Goal: Transaction & Acquisition: Subscribe to service/newsletter

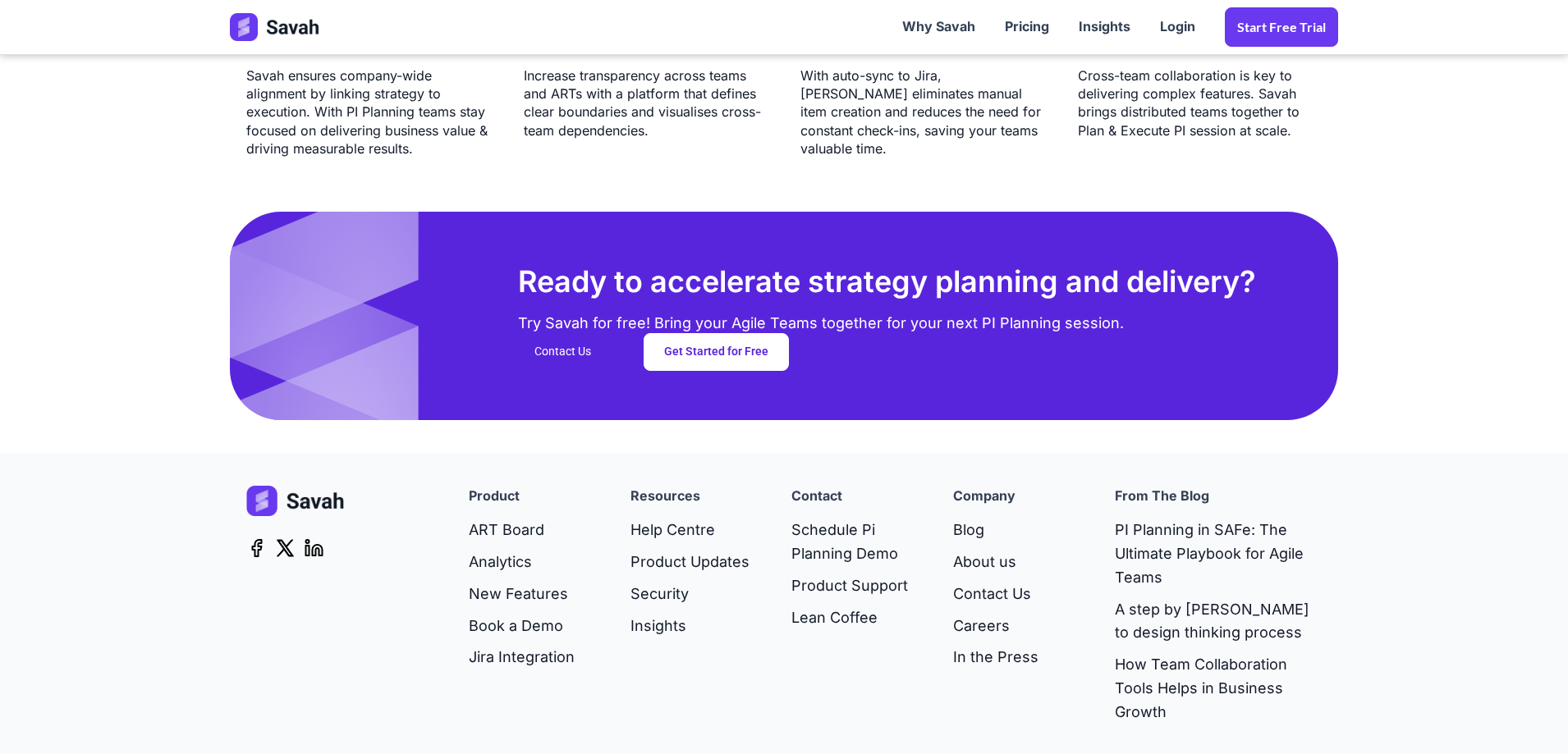
scroll to position [4185, 0]
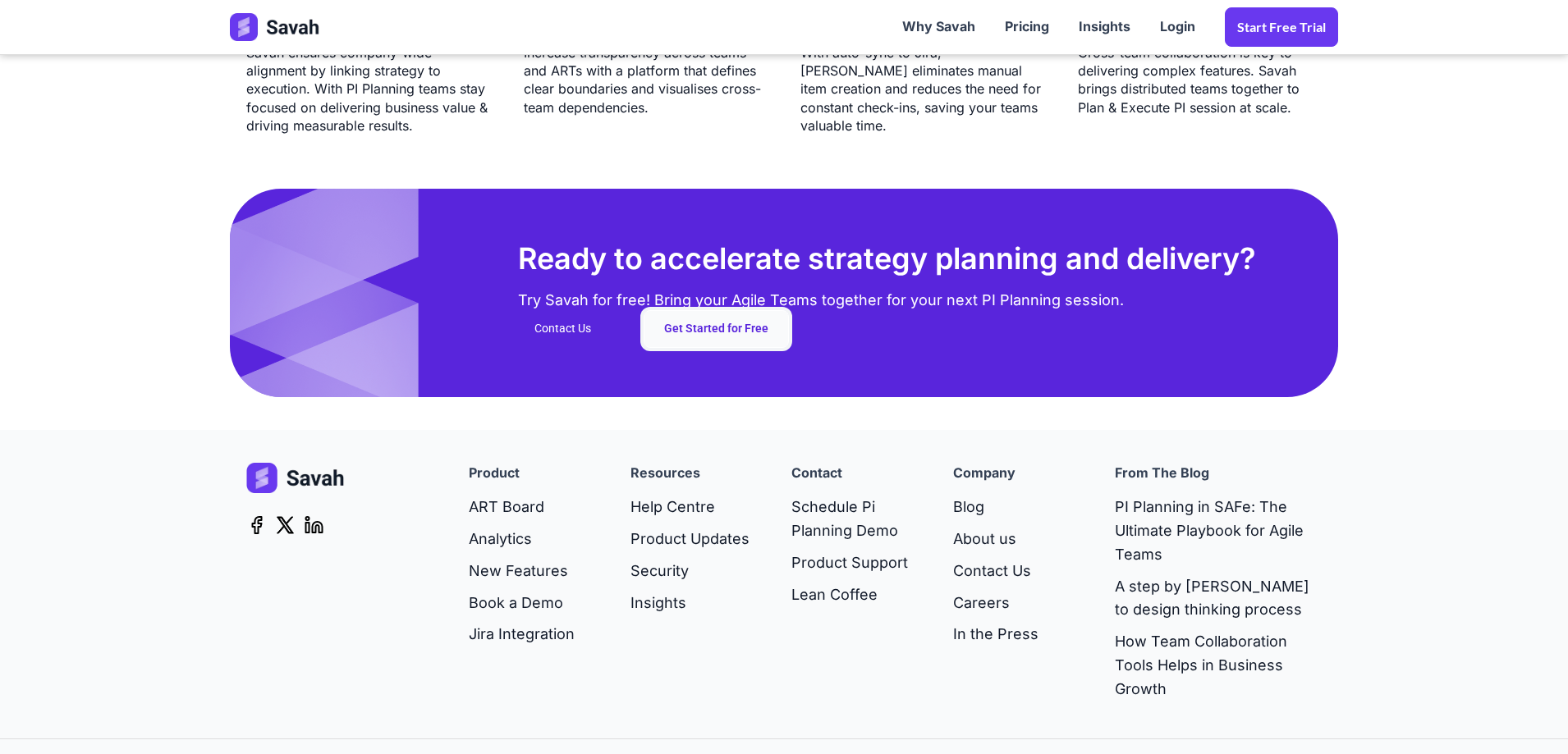
click at [714, 325] on link "Get Started for Free" at bounding box center [716, 329] width 145 height 38
click at [1267, 16] on link "Start Free trial" at bounding box center [1280, 26] width 113 height 39
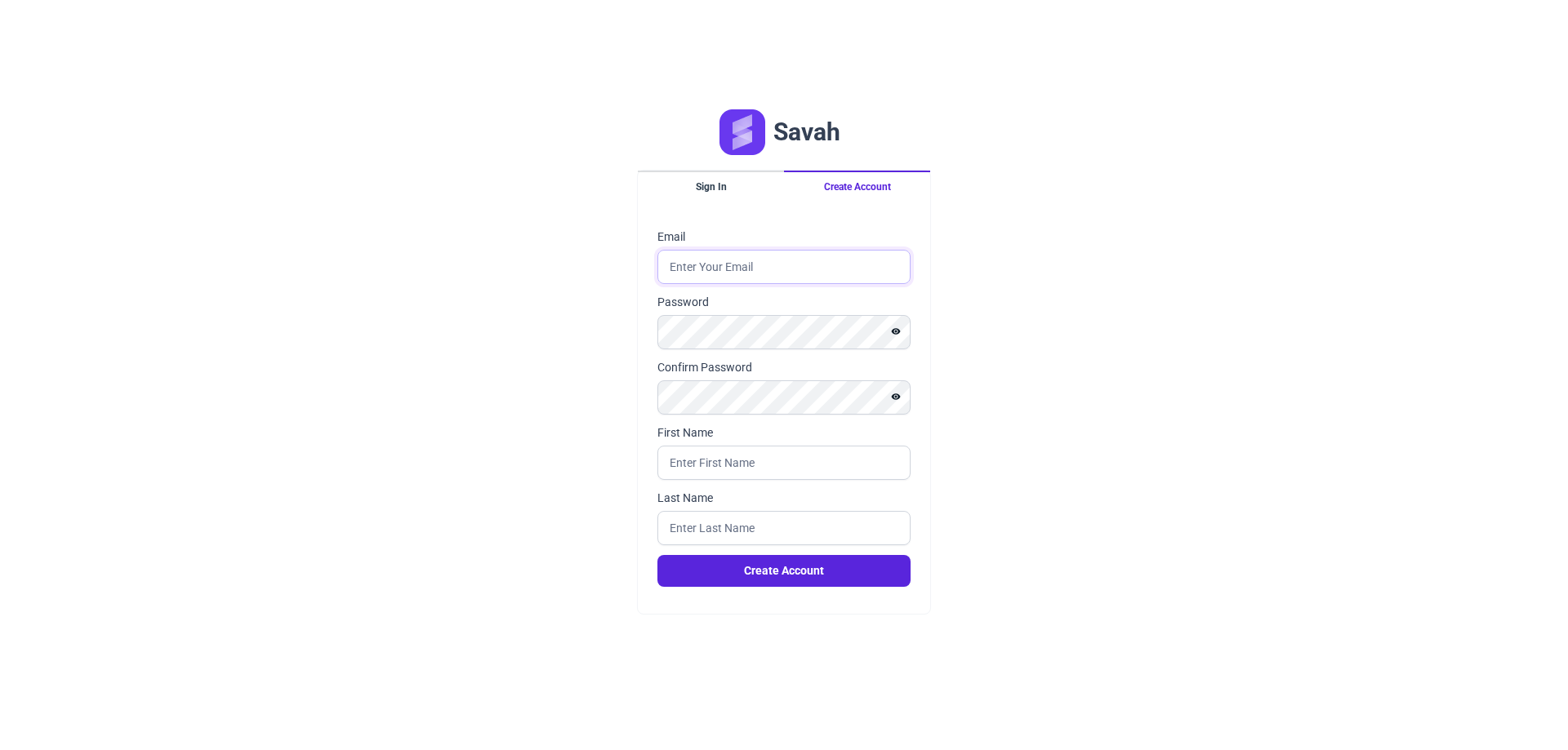
click at [804, 274] on input "Email" at bounding box center [784, 266] width 253 height 34
click at [1122, 269] on div "Savah Sign In Create Account Email Password Confirm Password First Name Last Na…" at bounding box center [784, 375] width 1568 height 750
click at [736, 195] on button "Sign In" at bounding box center [711, 186] width 146 height 31
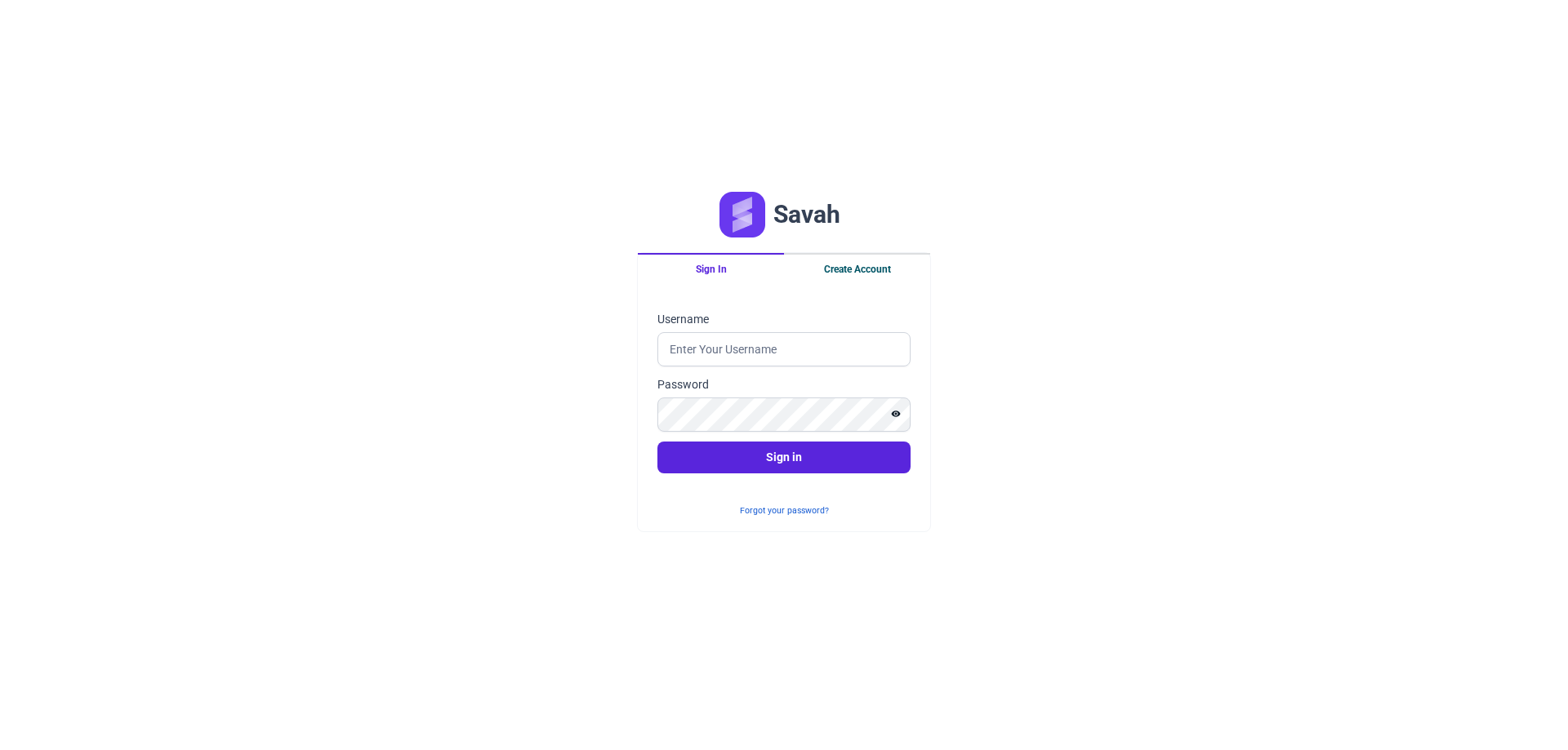
click at [852, 276] on button "Create Account" at bounding box center [857, 269] width 146 height 31
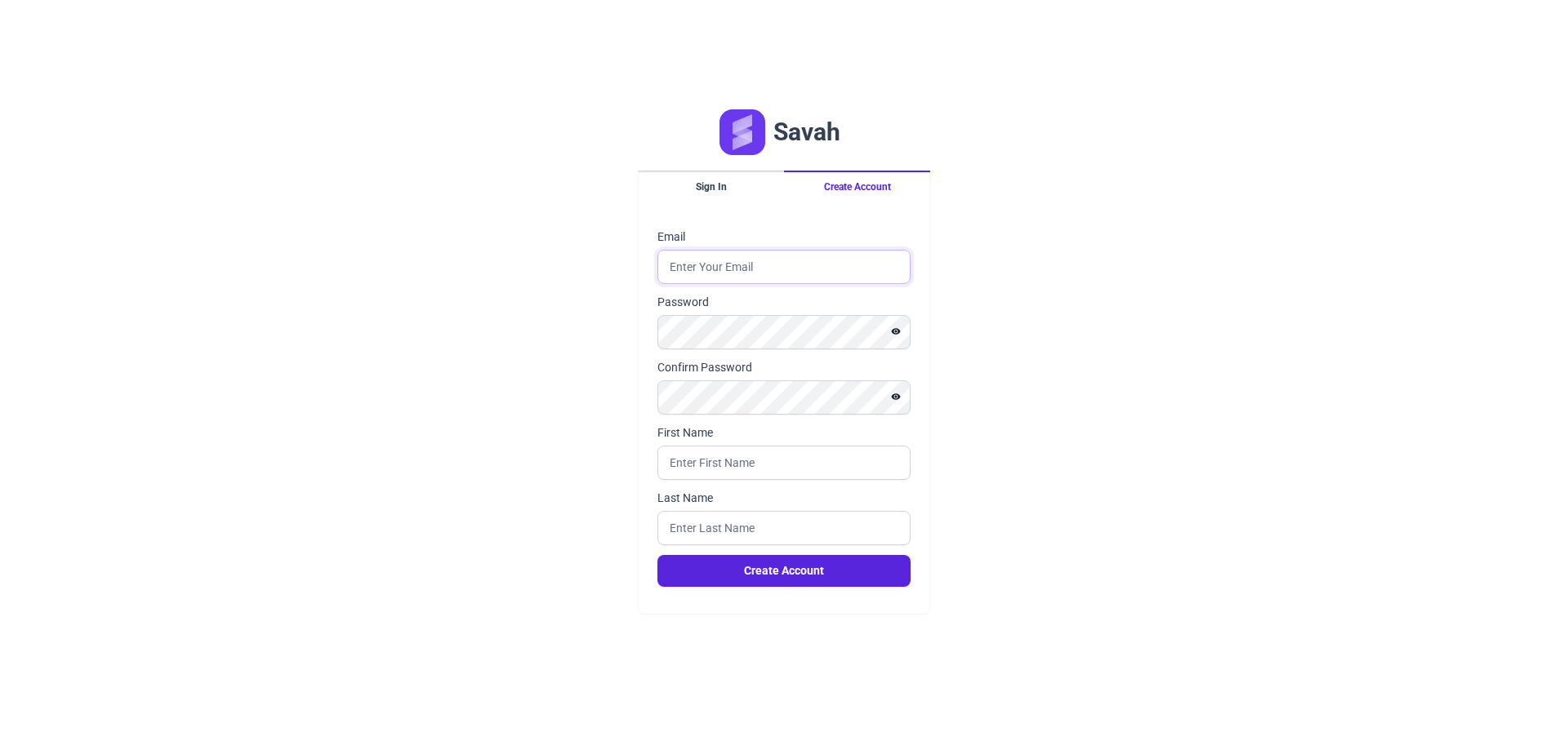
click at [743, 269] on input "Email" at bounding box center [784, 266] width 253 height 34
type input "m.fontaine@ishtar.games"
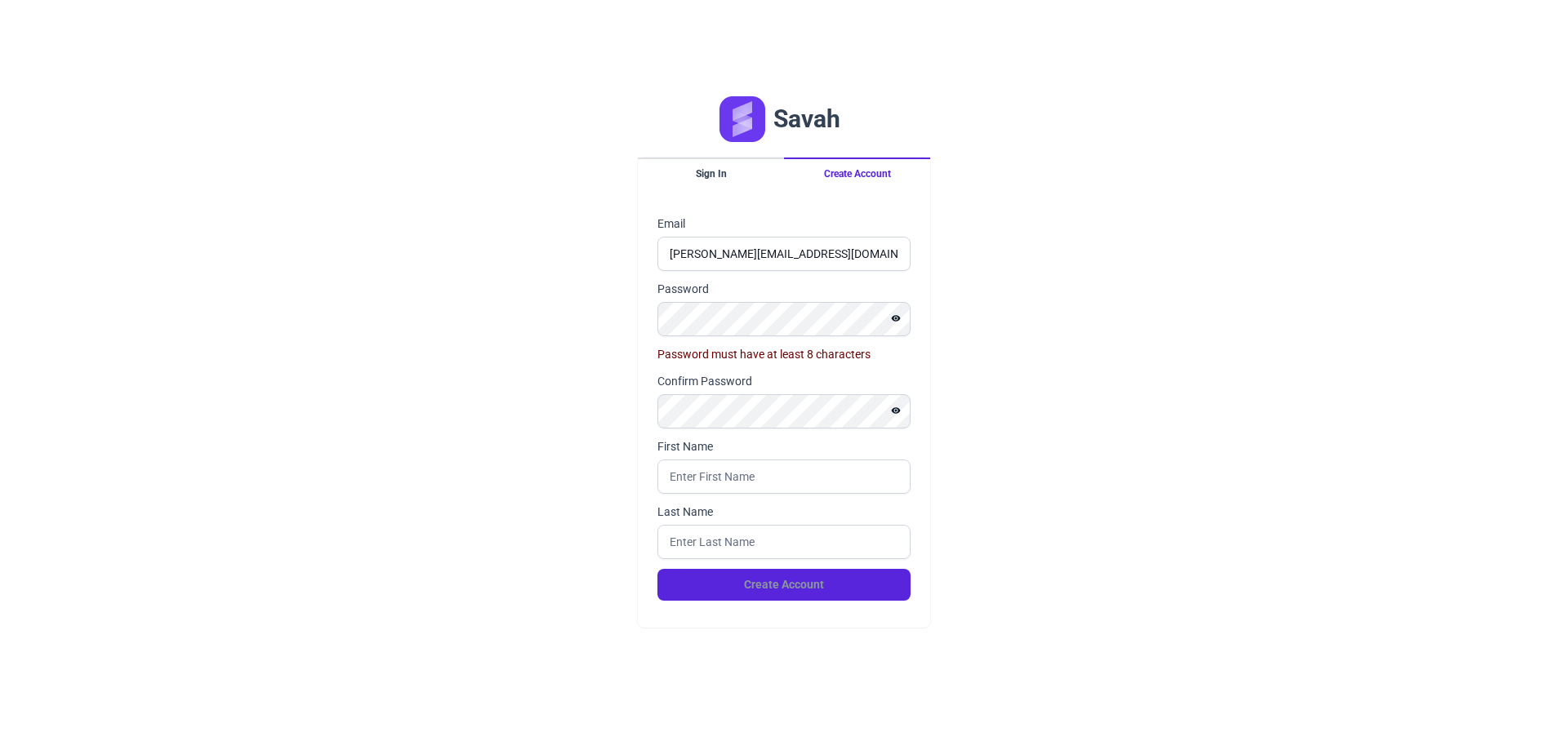
click at [1046, 562] on div "Savah Sign In Create Account Email m.fontaine@ishtar.games Password Password mu…" at bounding box center [784, 375] width 1568 height 750
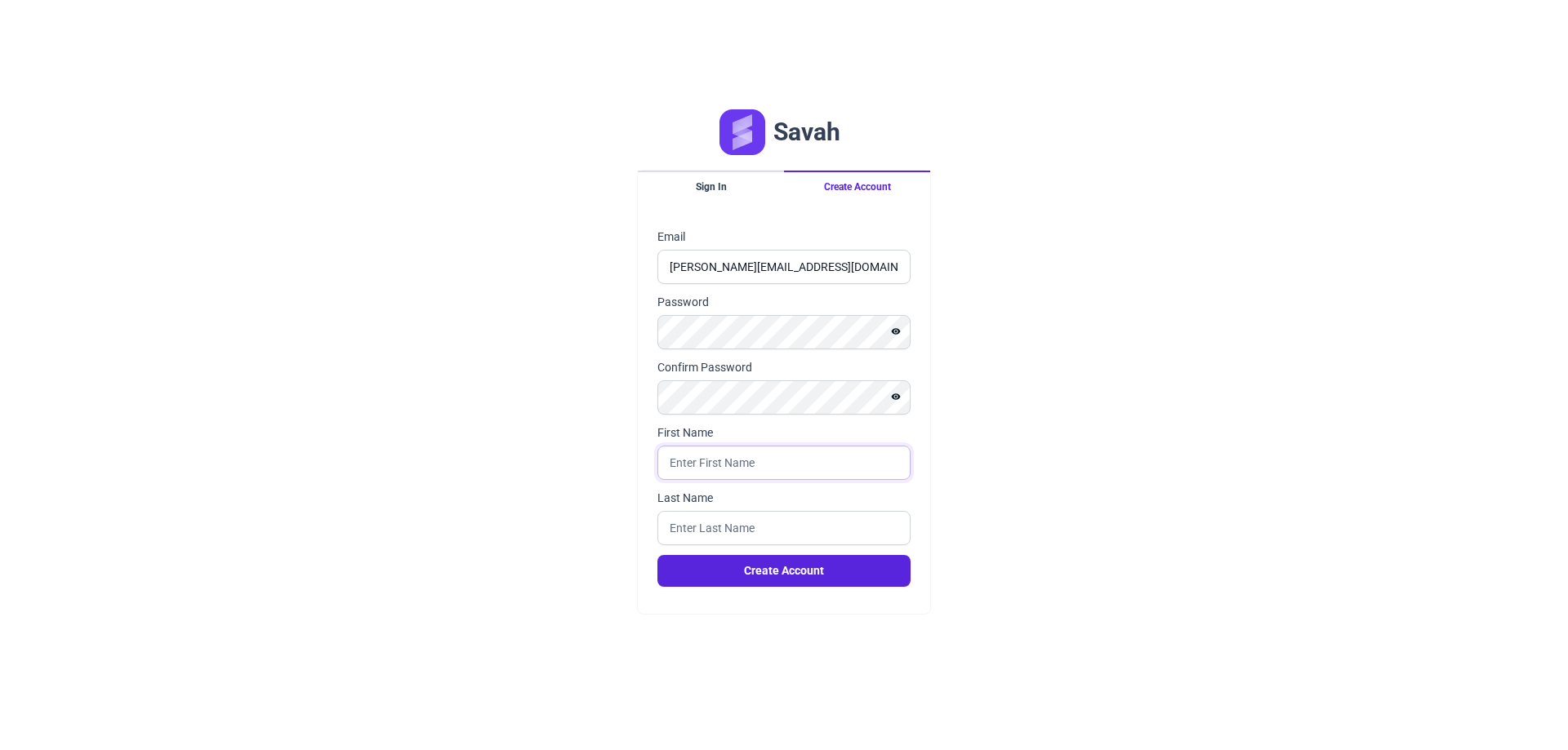
click at [706, 479] on input "First Name" at bounding box center [784, 462] width 253 height 34
type input "fontaine"
type input "manon"
click at [657, 555] on button "Create Account" at bounding box center [784, 571] width 253 height 32
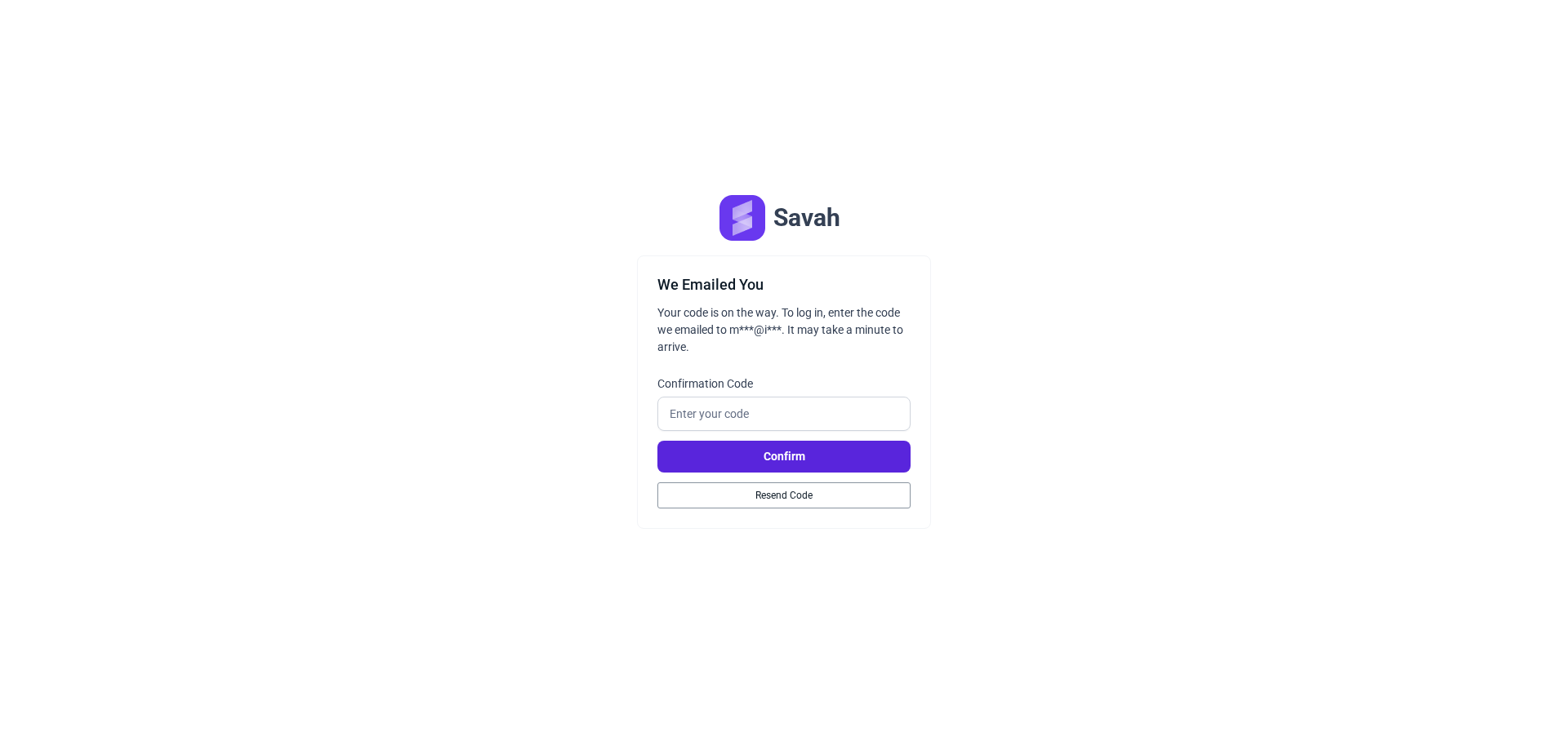
click at [995, 485] on div "Savah We Emailed You Your code is on the way. To log in, enter the code we emai…" at bounding box center [784, 375] width 1568 height 750
click at [827, 408] on input "Confirmation Code" at bounding box center [784, 413] width 253 height 34
